Goal: Information Seeking & Learning: Learn about a topic

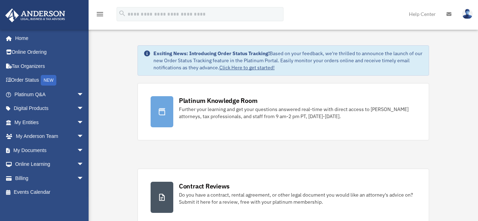
scroll to position [194, 0]
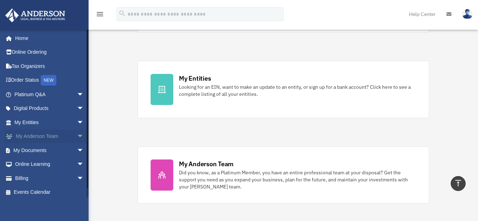
click at [77, 135] on span "arrow_drop_down" at bounding box center [84, 137] width 14 height 15
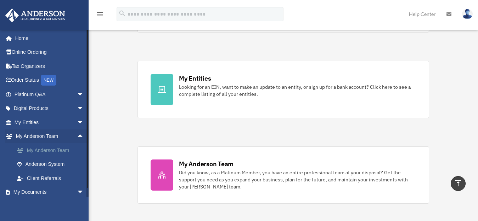
click at [65, 147] on link "My Anderson Team" at bounding box center [52, 151] width 85 height 14
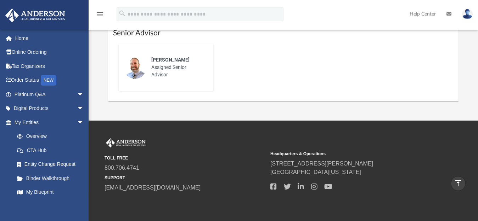
scroll to position [194, 0]
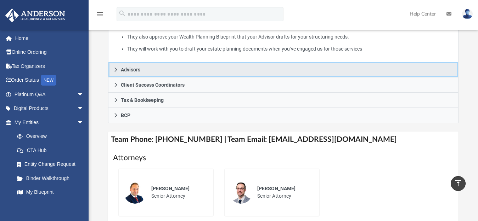
click at [214, 62] on link "Advisors" at bounding box center [283, 69] width 350 height 15
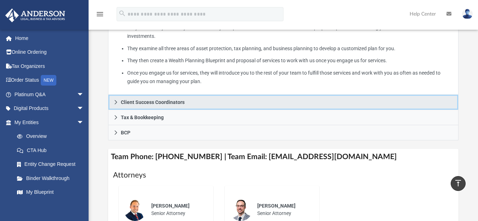
click at [201, 95] on link "Client Success Coordinators" at bounding box center [283, 102] width 350 height 15
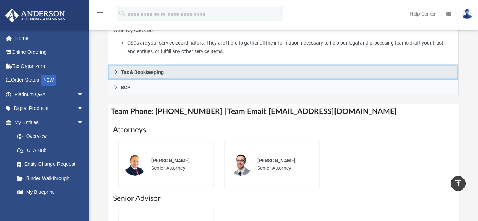
click at [187, 65] on link "Tax & Bookkeeping" at bounding box center [283, 72] width 350 height 15
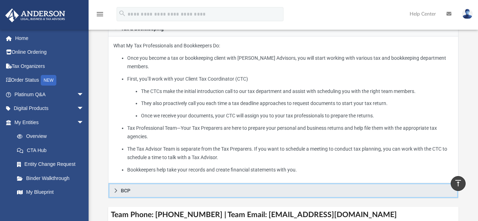
click at [126, 189] on span "BCP" at bounding box center [126, 191] width 10 height 5
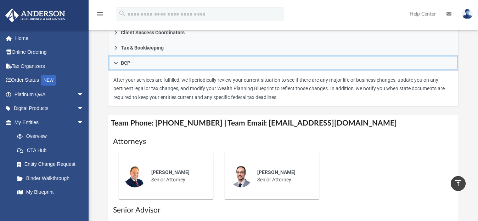
scroll to position [0, 0]
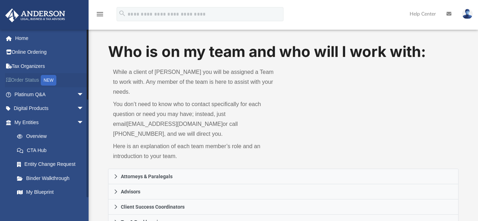
click at [35, 78] on link "Order Status NEW" at bounding box center [50, 80] width 90 height 15
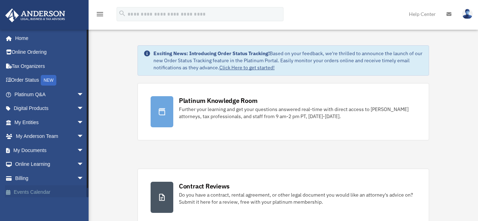
click at [56, 192] on link "Events Calendar" at bounding box center [50, 193] width 90 height 14
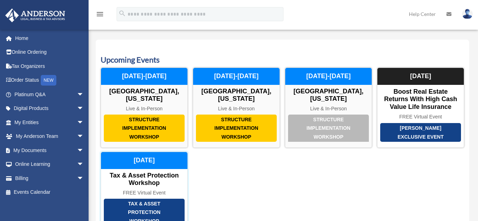
click at [144, 203] on div "Tax & Asset Protection Workshop" at bounding box center [144, 213] width 81 height 28
